Goal: Information Seeking & Learning: Check status

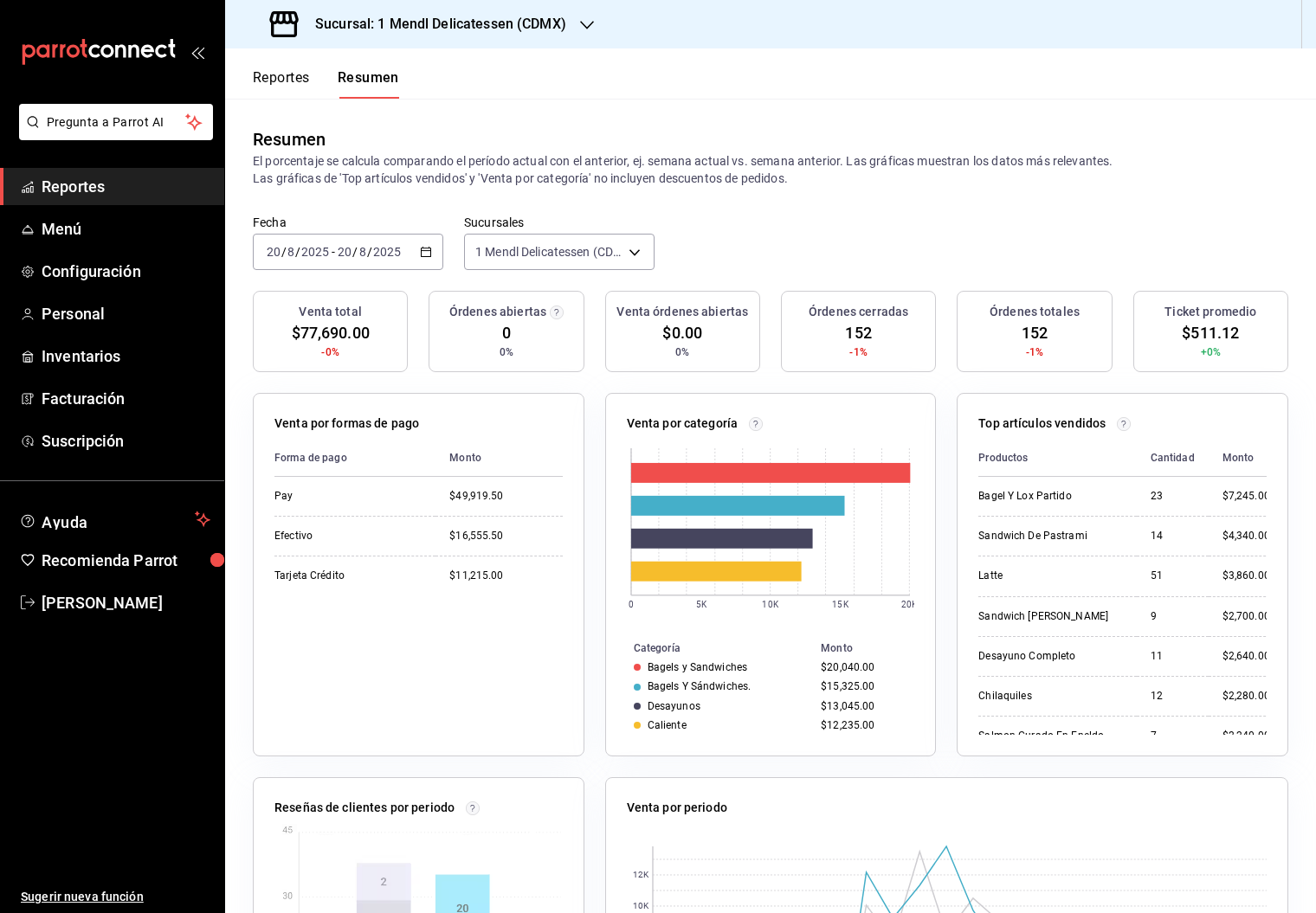
click at [274, 71] on button "Reportes" at bounding box center [282, 84] width 57 height 29
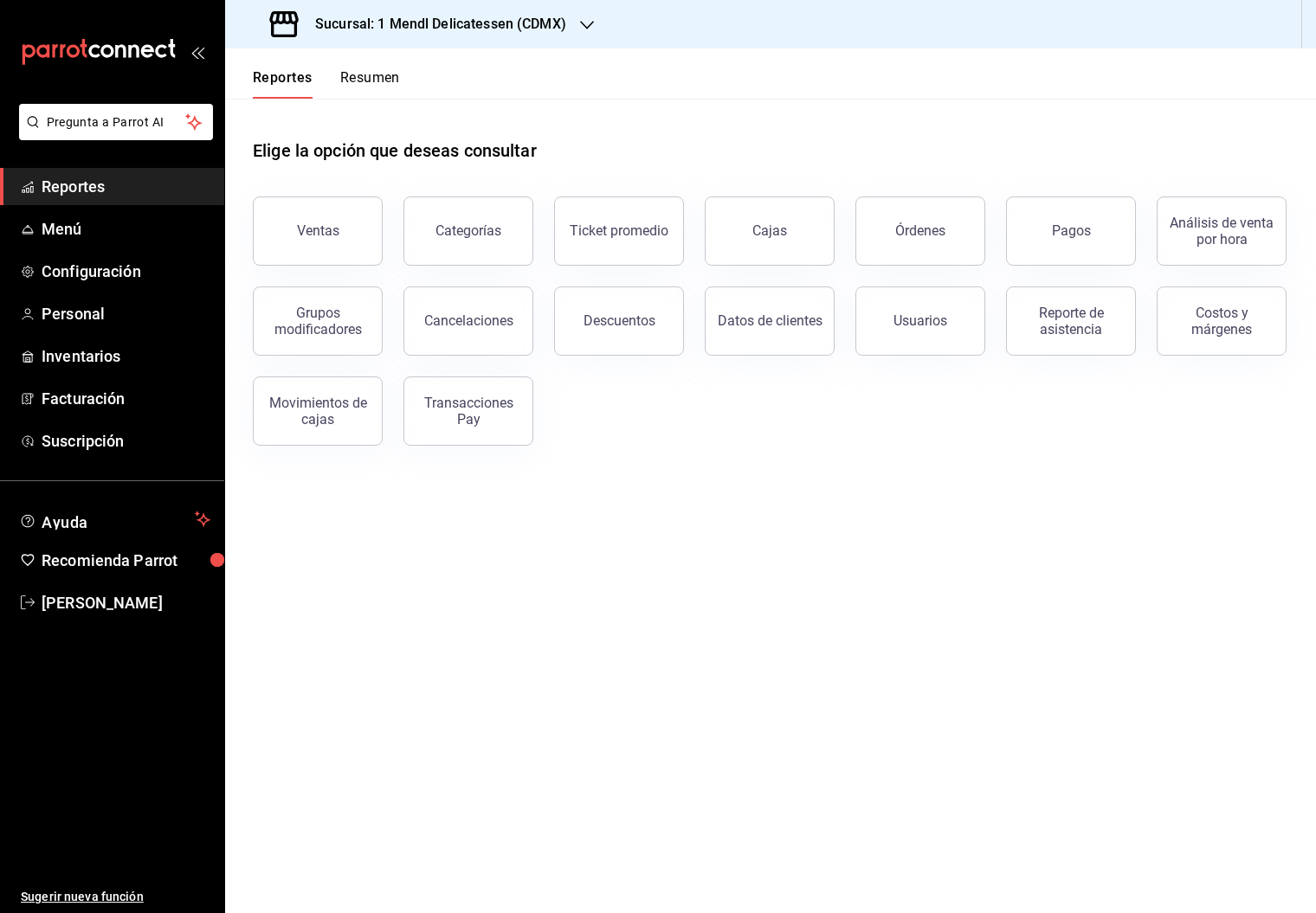
click at [770, 238] on div "Cajas" at bounding box center [768, 231] width 34 height 17
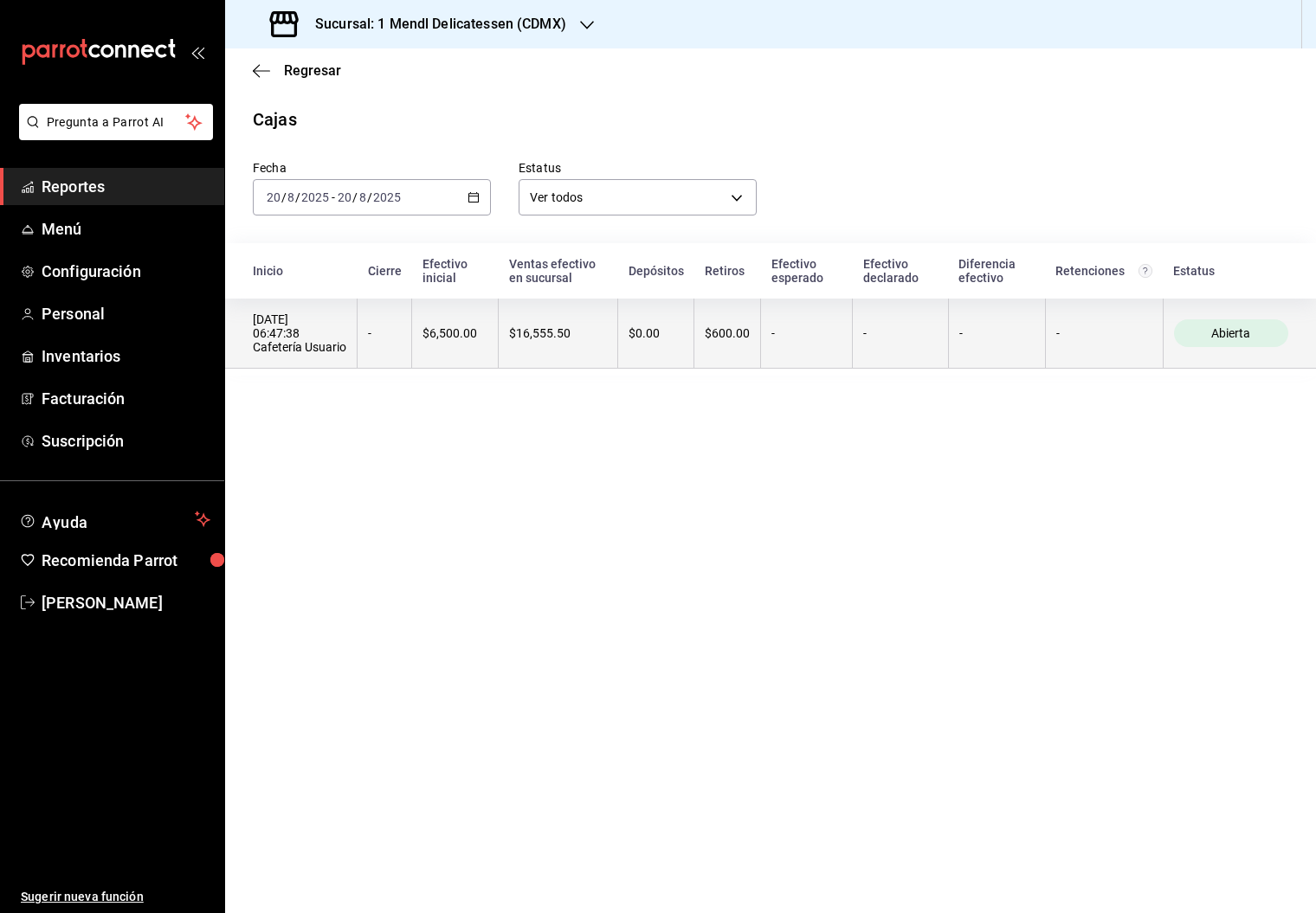
click at [641, 318] on th "$0.00" at bounding box center [656, 333] width 76 height 70
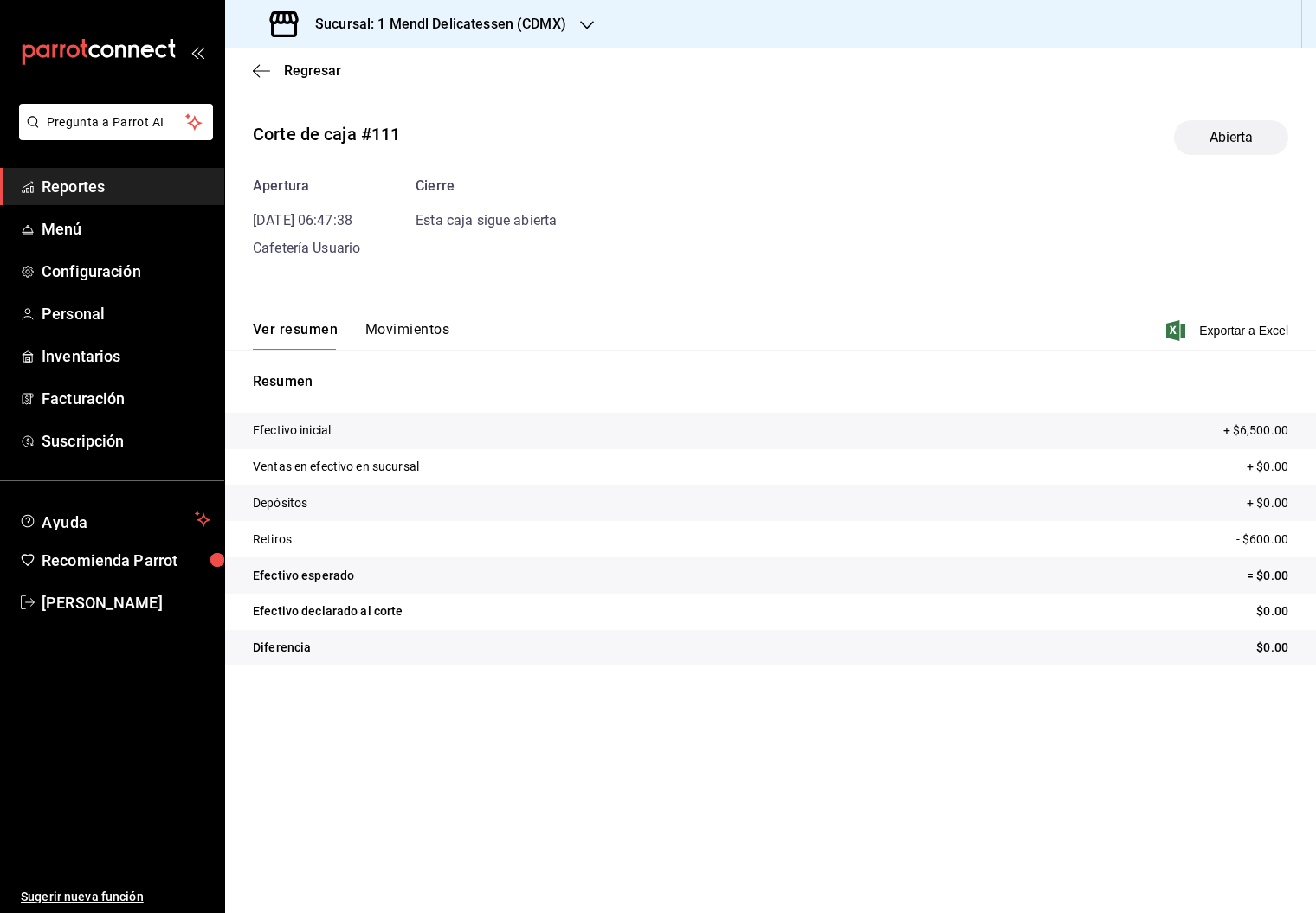
click at [406, 334] on button "Movimientos" at bounding box center [408, 335] width 84 height 29
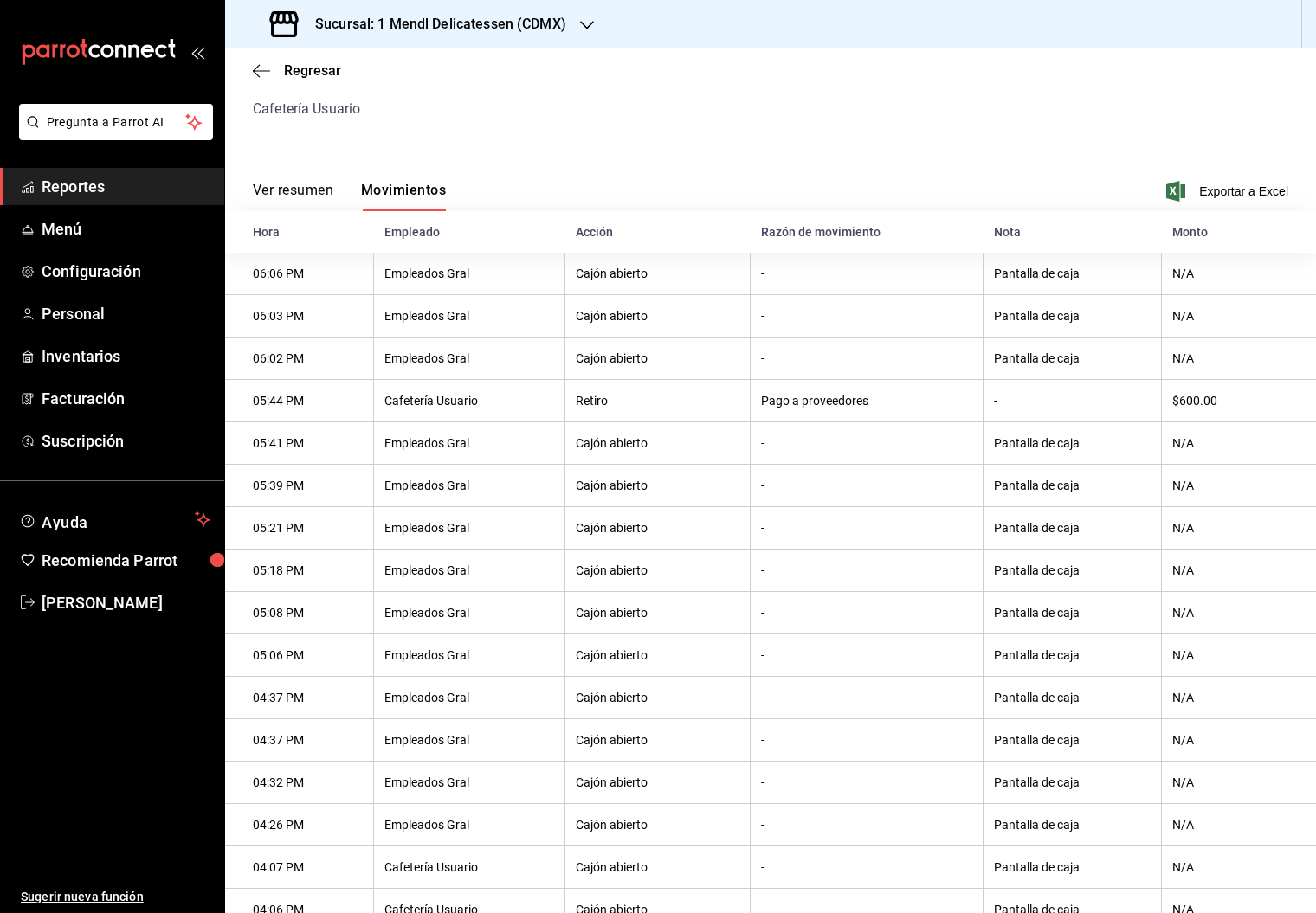
scroll to position [215, 0]
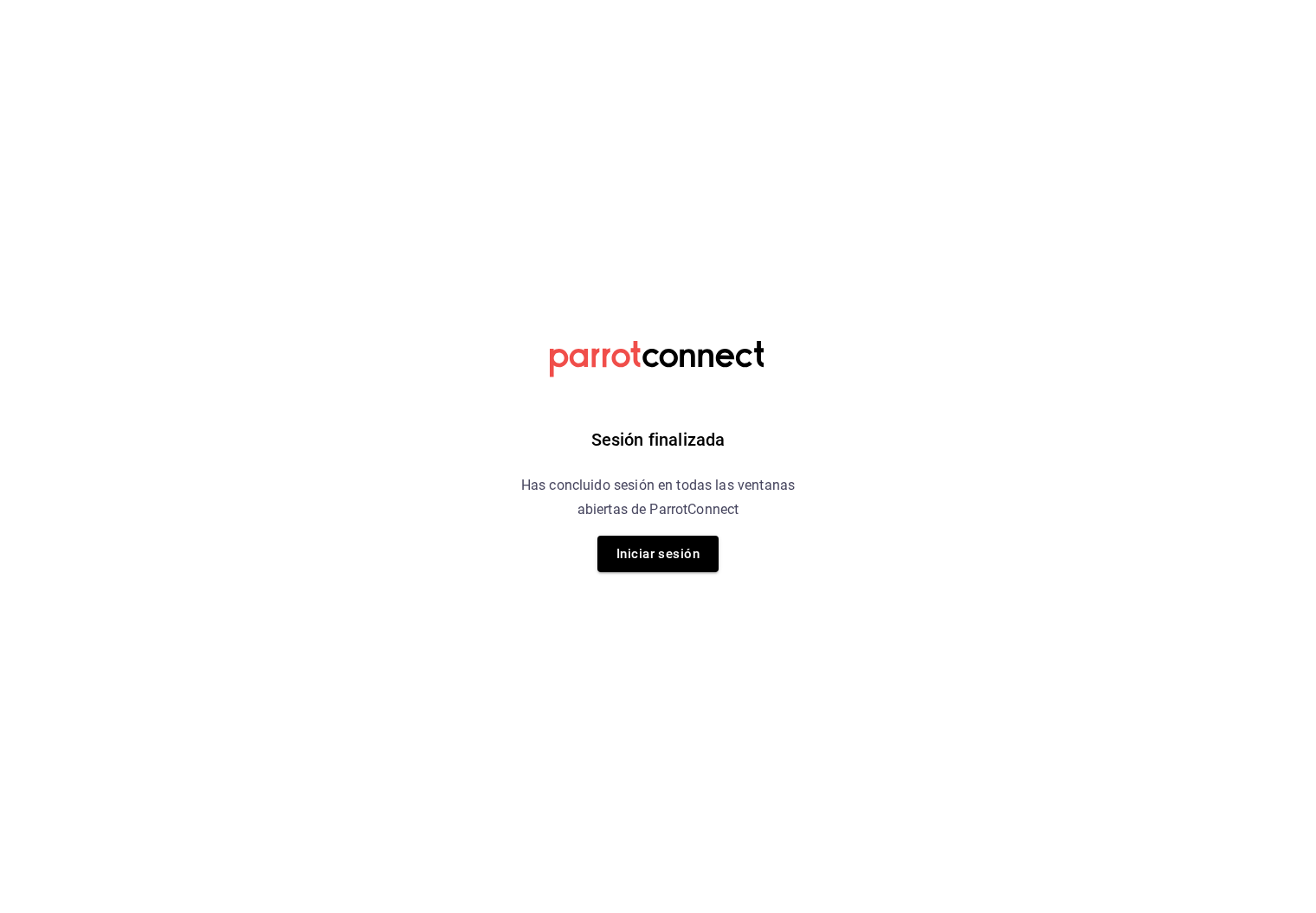
click at [667, 554] on button "Iniciar sesión" at bounding box center [658, 553] width 121 height 36
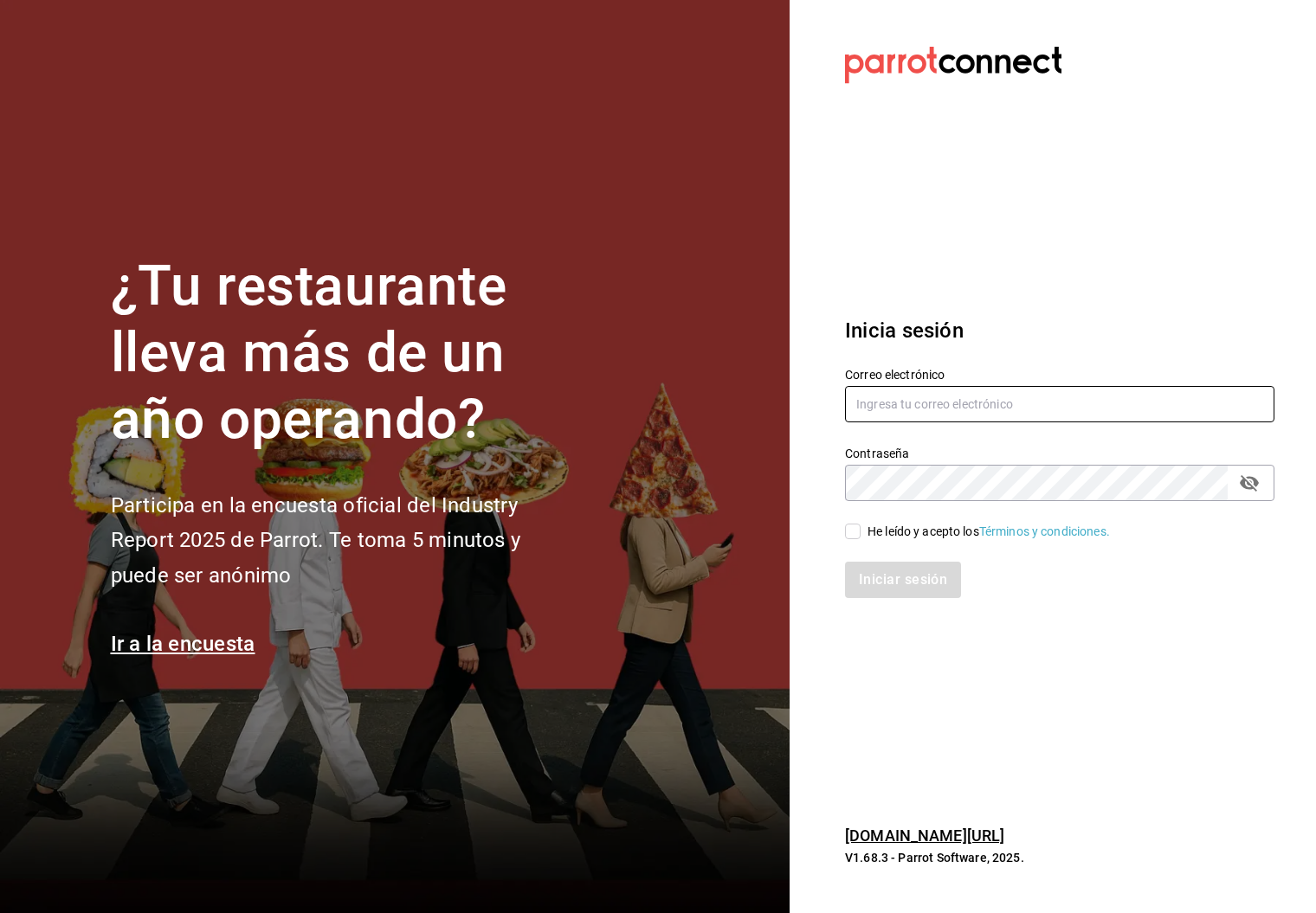
type input "analilia@mendl.mx"
drag, startPoint x: 852, startPoint y: 533, endPoint x: 951, endPoint y: 578, distance: 108.7
click at [852, 533] on input "He leído y acepto los Términos y condiciones." at bounding box center [853, 532] width 16 height 16
checkbox input "true"
click at [930, 581] on button "Iniciar sesión" at bounding box center [903, 580] width 117 height 36
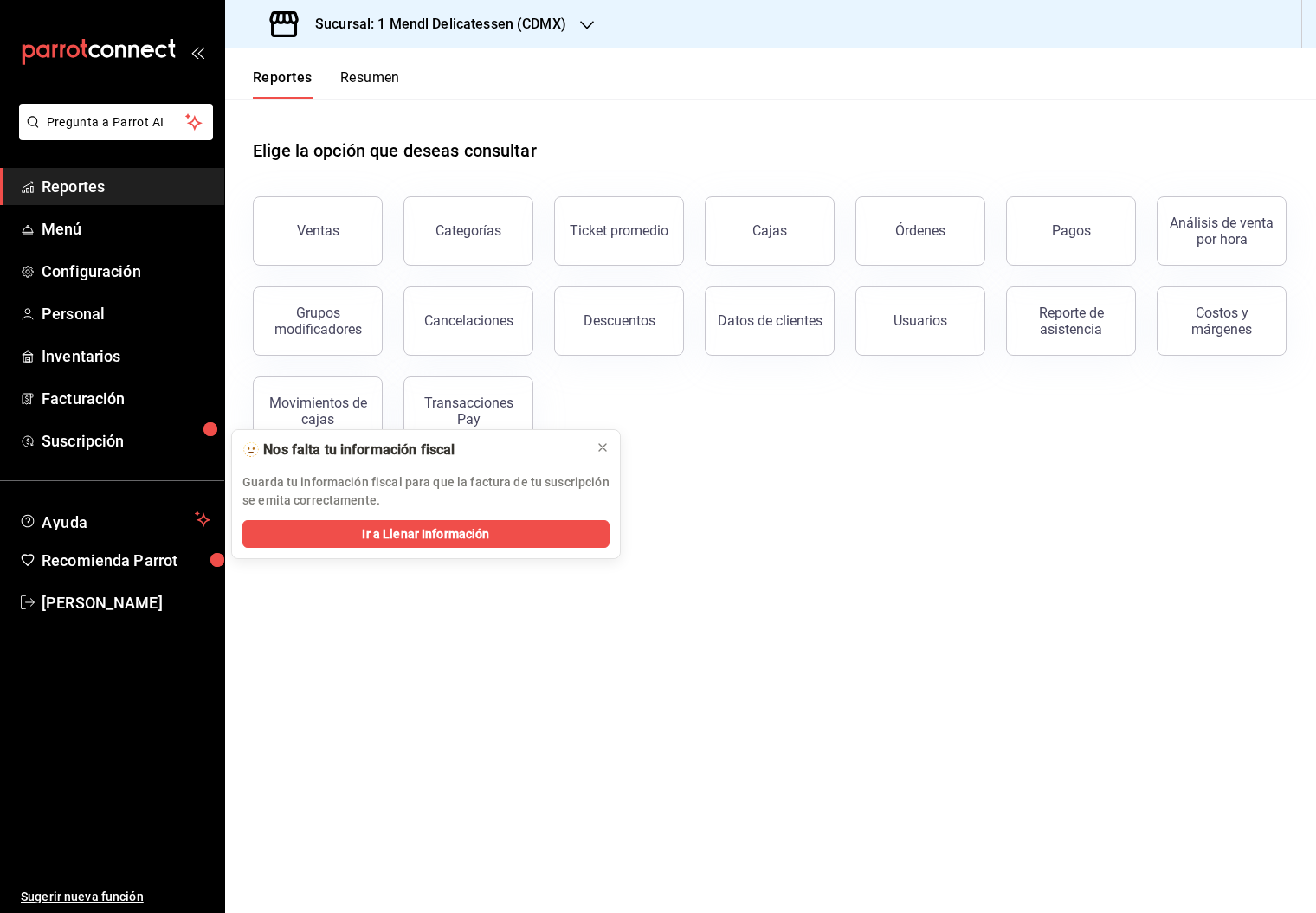
click at [1084, 229] on div "Pagos" at bounding box center [1072, 231] width 39 height 17
